Goal: Book appointment/travel/reservation

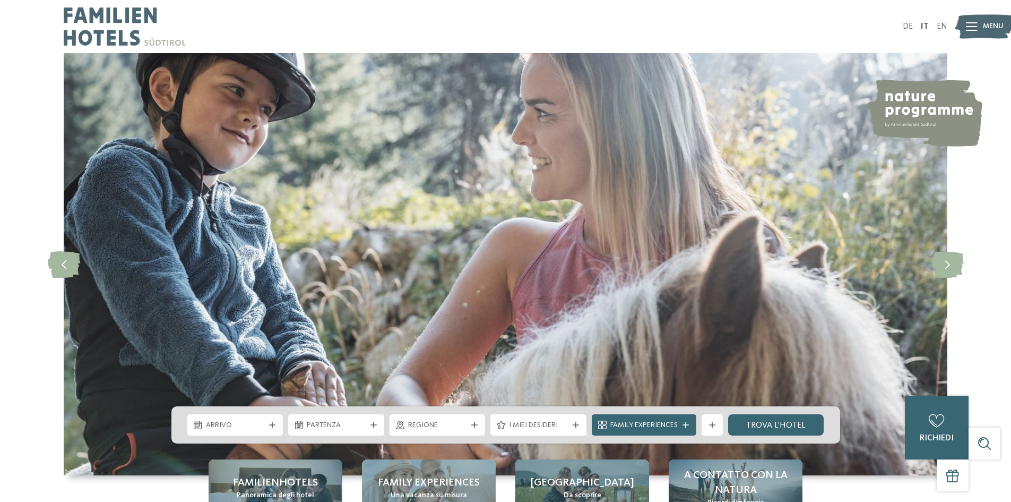
click at [925, 20] on div "DE IT EN Menu" at bounding box center [727, 26] width 442 height 53
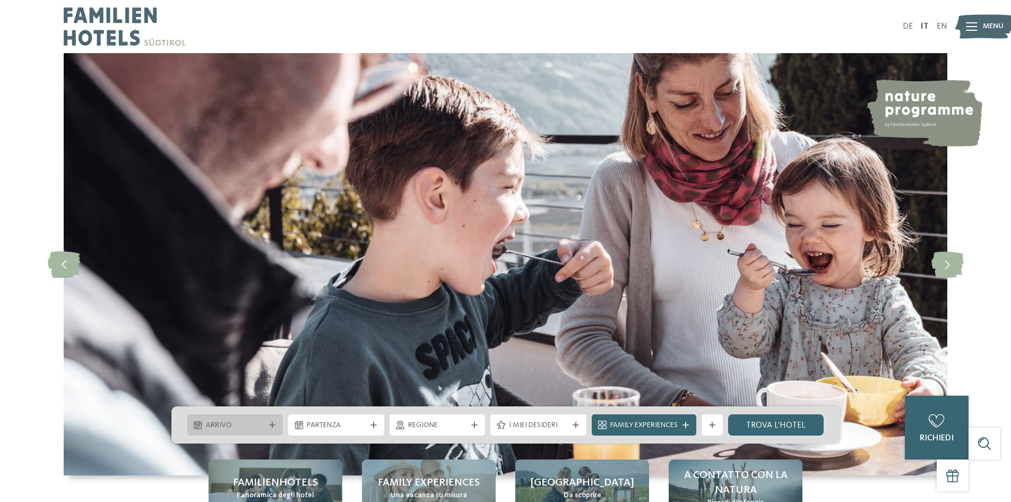
click at [271, 426] on icon at bounding box center [272, 424] width 6 height 6
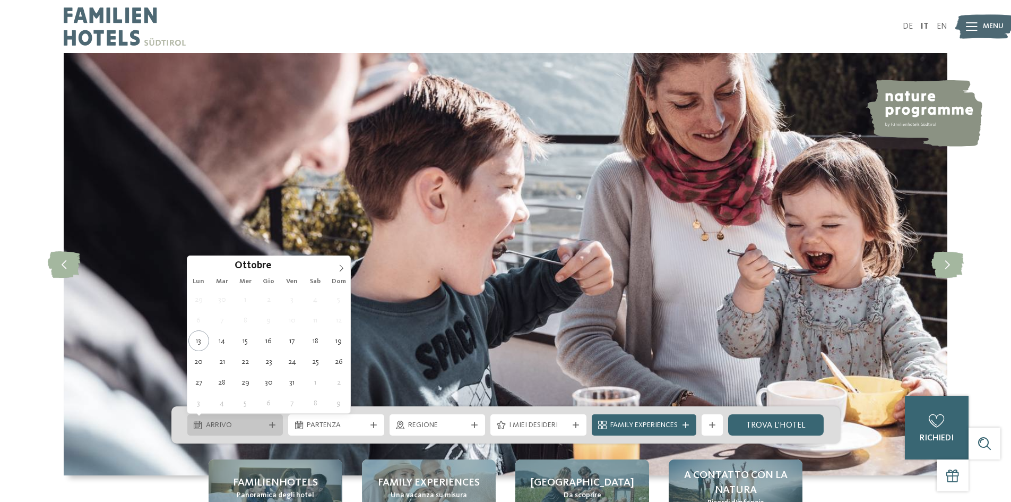
click at [271, 426] on icon at bounding box center [272, 424] width 6 height 6
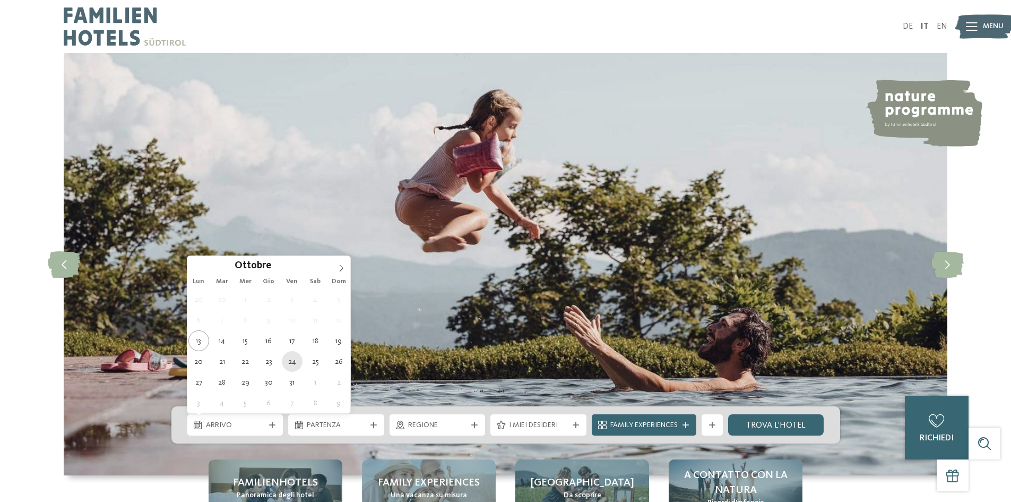
type div "[DATE]"
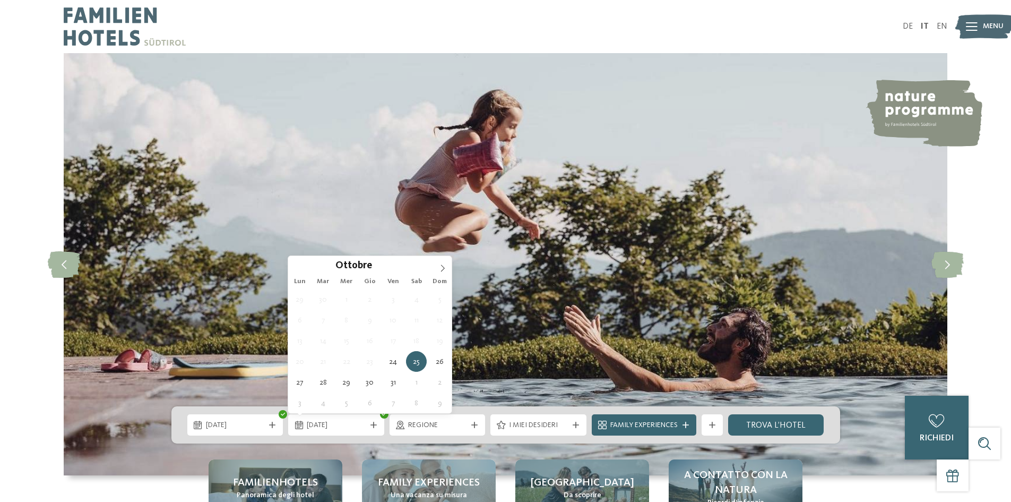
type div "[DATE]"
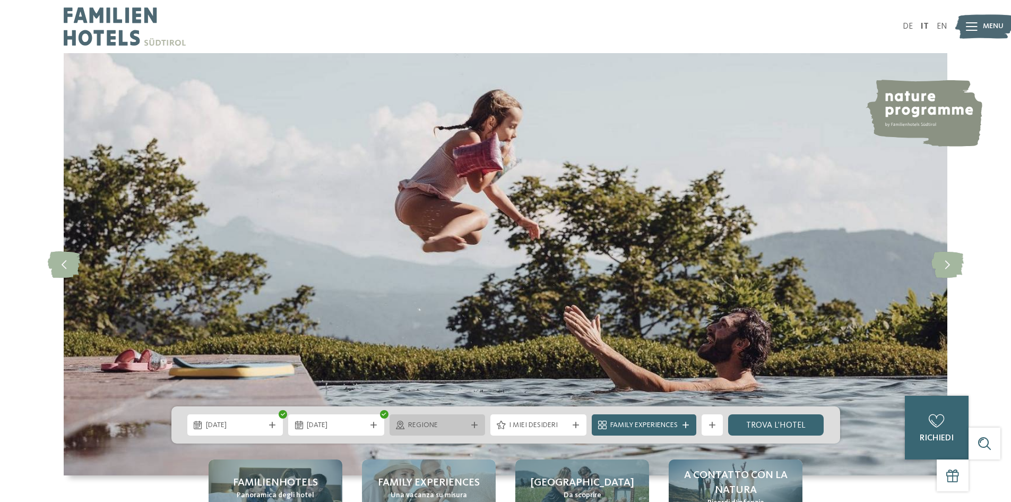
click at [467, 427] on div "Regione" at bounding box center [437, 425] width 64 height 12
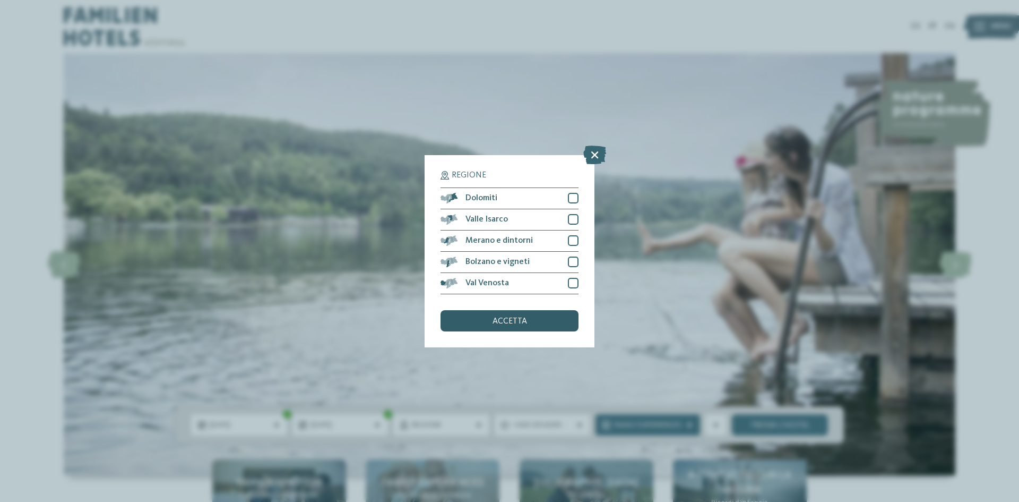
click at [500, 322] on span "accetta" at bounding box center [510, 321] width 34 height 8
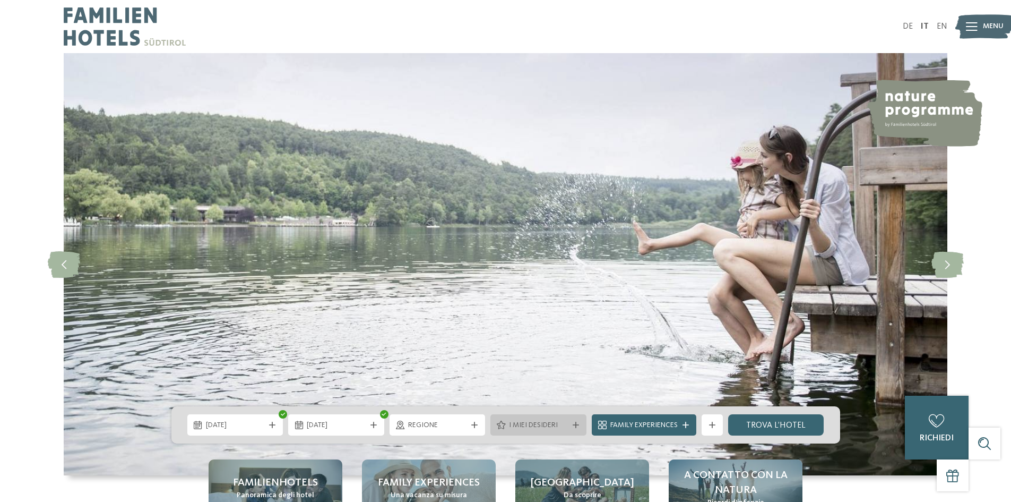
click at [567, 425] on span "I miei desideri" at bounding box center [538, 425] width 59 height 11
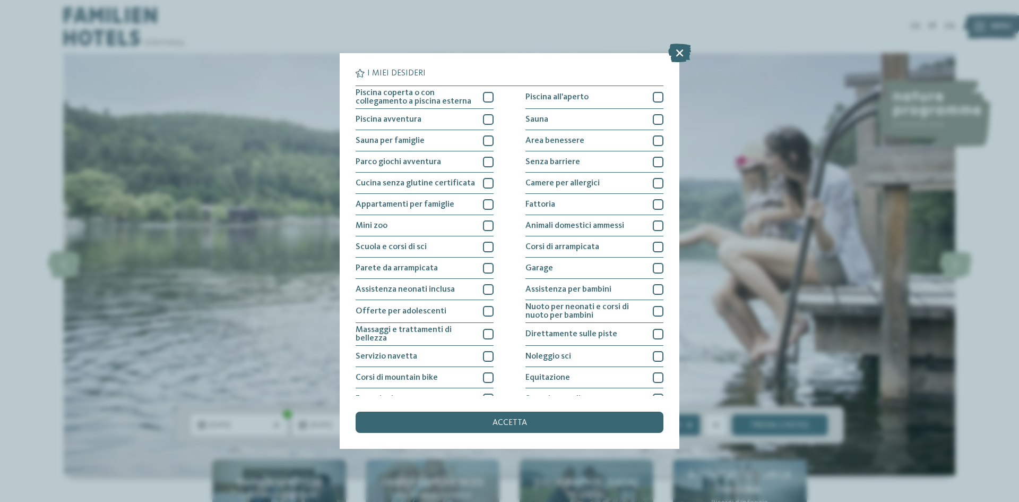
click at [567, 425] on div "accetta" at bounding box center [510, 421] width 308 height 21
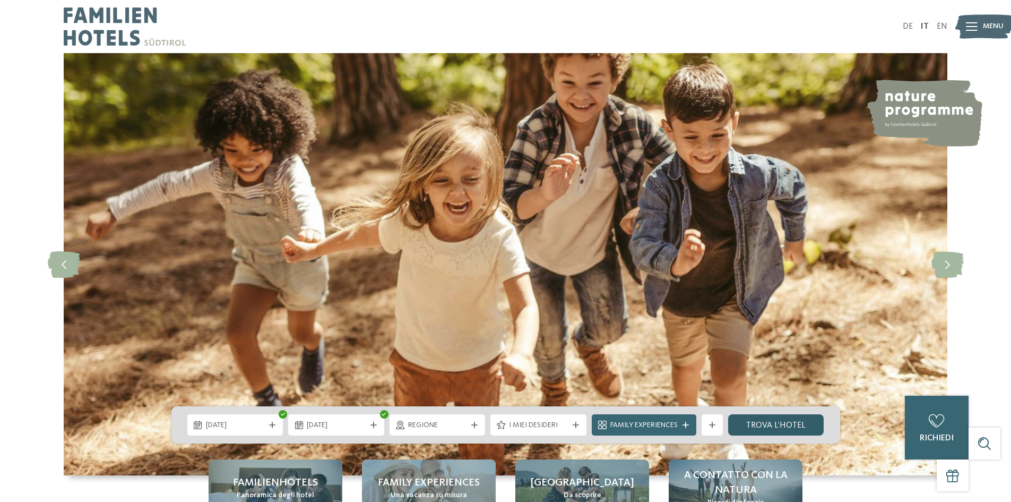
click at [777, 426] on link "trova l’hotel" at bounding box center [776, 424] width 96 height 21
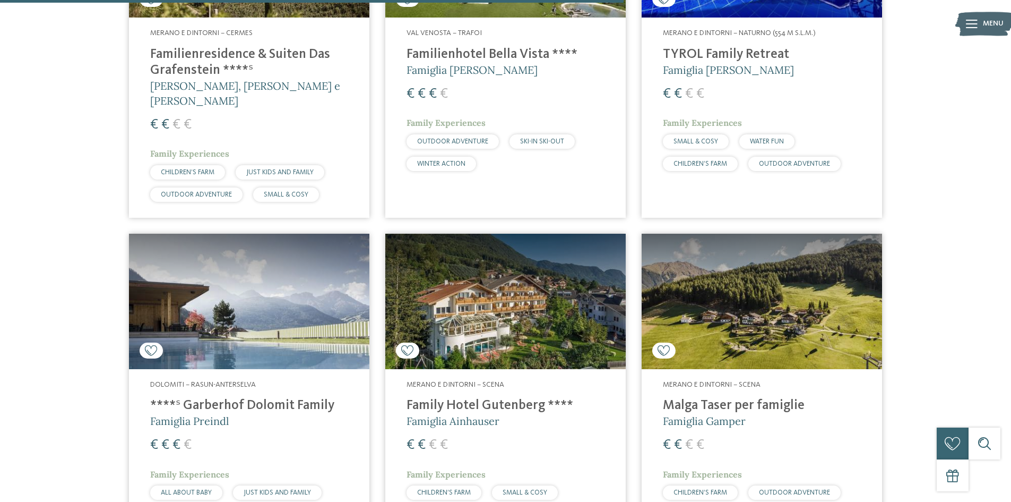
scroll to position [1675, 0]
